Goal: Task Accomplishment & Management: Manage account settings

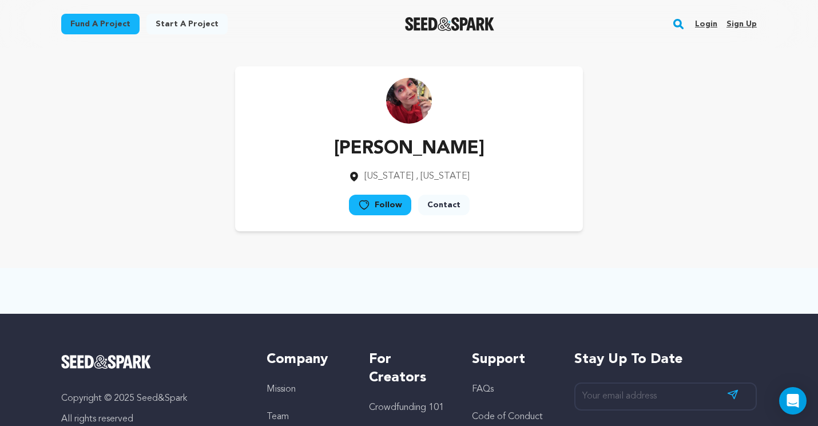
click at [706, 20] on link "Login" at bounding box center [706, 24] width 22 height 18
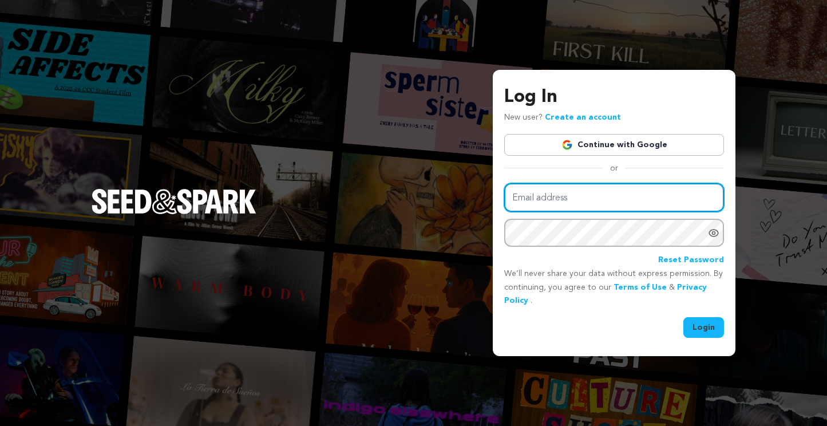
click at [575, 210] on input "Email address" at bounding box center [614, 197] width 220 height 29
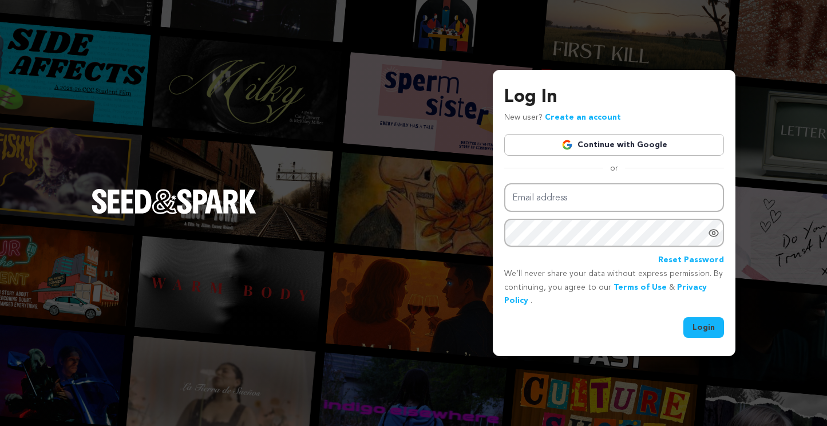
type input "scoloughlin@gmail.com"
click at [707, 325] on button "Login" at bounding box center [703, 327] width 41 height 21
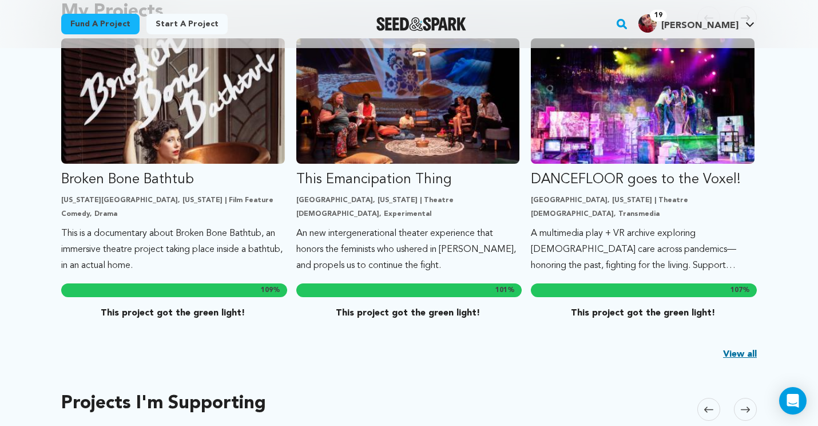
scroll to position [359, 0]
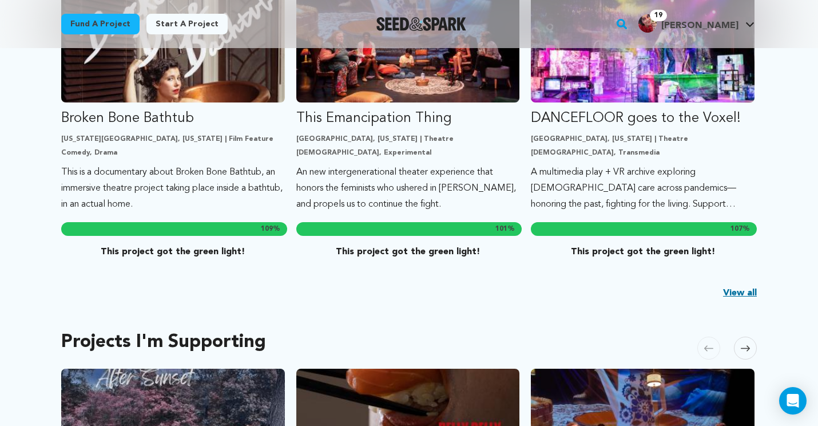
click at [728, 289] on link "View all" at bounding box center [740, 293] width 34 height 14
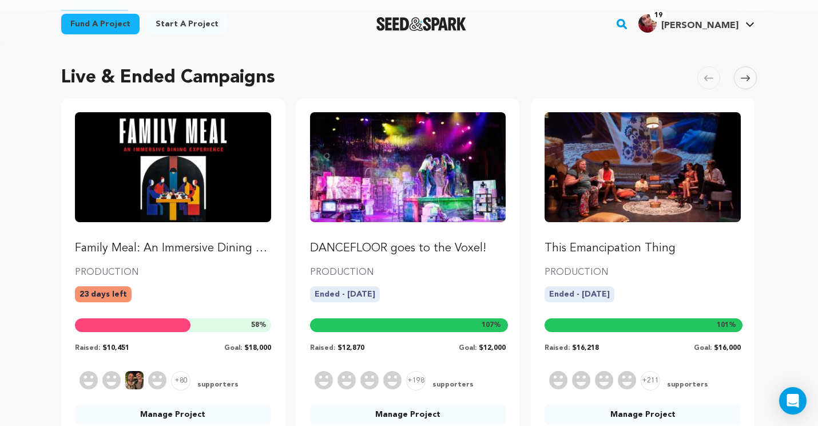
scroll to position [81, 0]
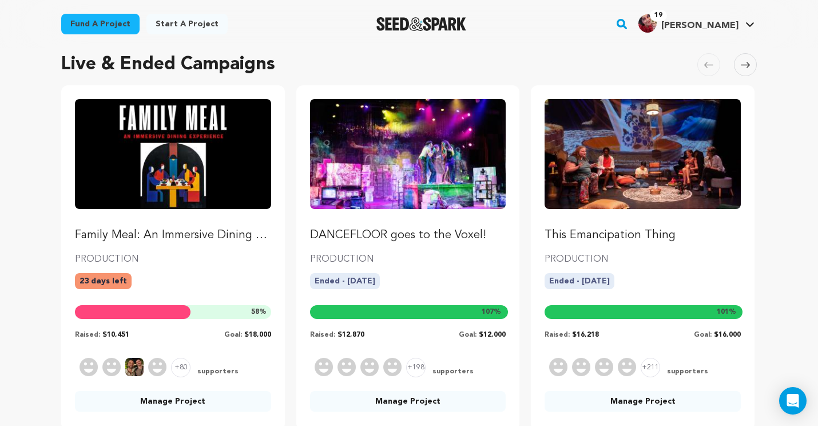
click at [211, 235] on p "Family Meal: An Immersive Dining Experience" at bounding box center [173, 235] width 196 height 16
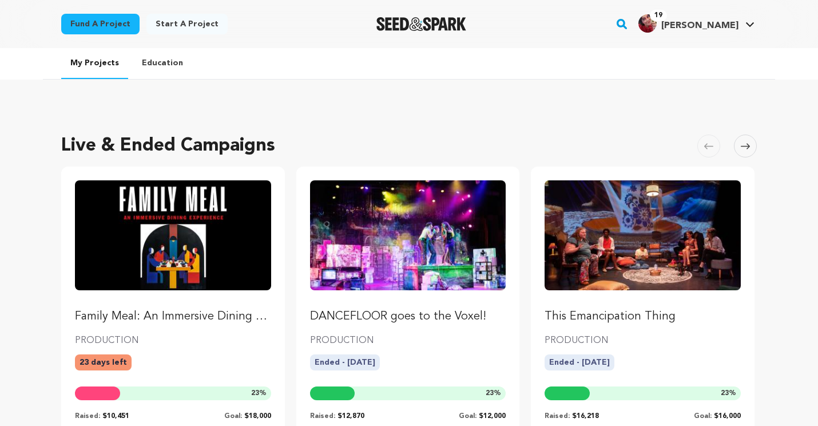
scroll to position [81, 0]
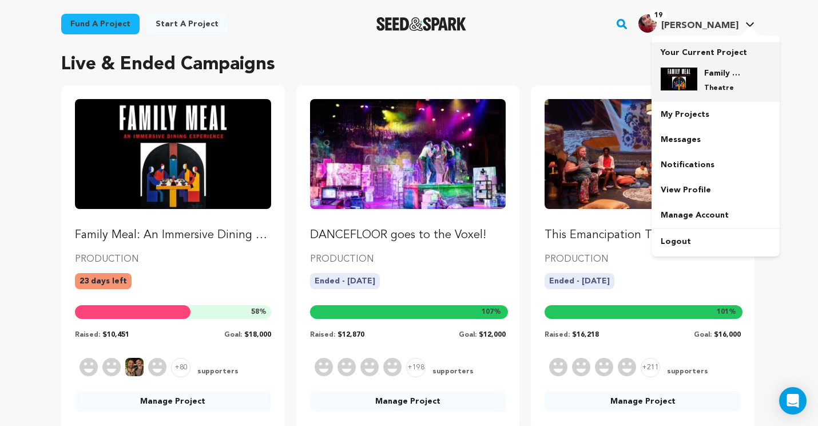
click at [719, 99] on div "Family Meal: An Immersive Dining Experience Theatre" at bounding box center [716, 79] width 110 height 43
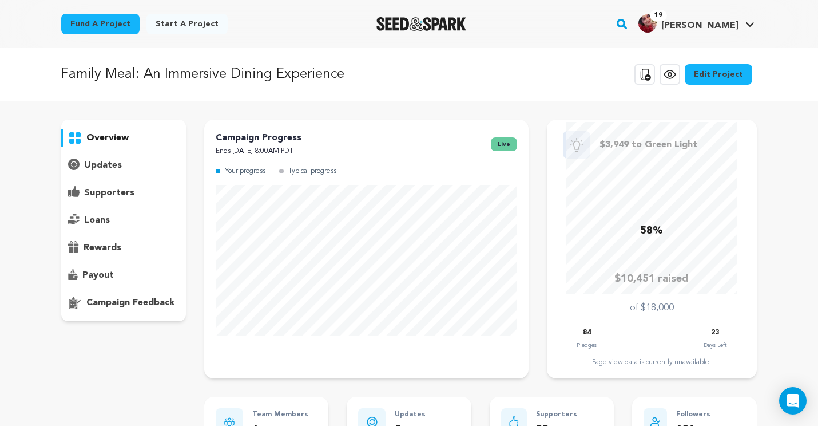
drag, startPoint x: 128, startPoint y: 184, endPoint x: 128, endPoint y: 193, distance: 9.7
click at [128, 184] on div "supporters" at bounding box center [123, 193] width 125 height 18
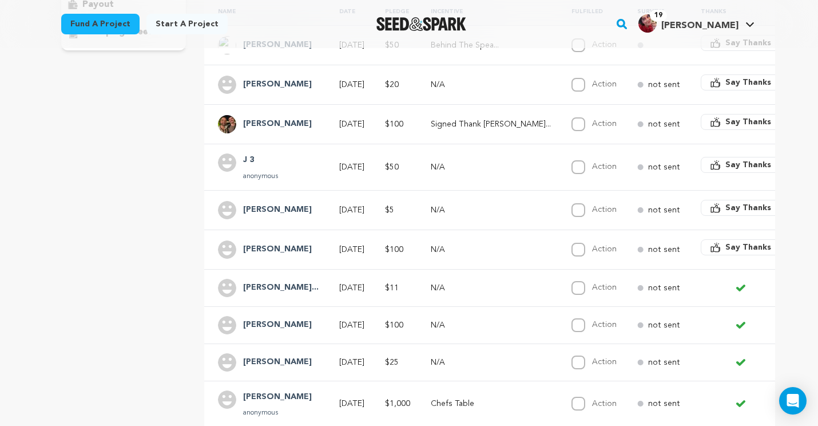
scroll to position [281, 0]
